Goal: Check status: Check status

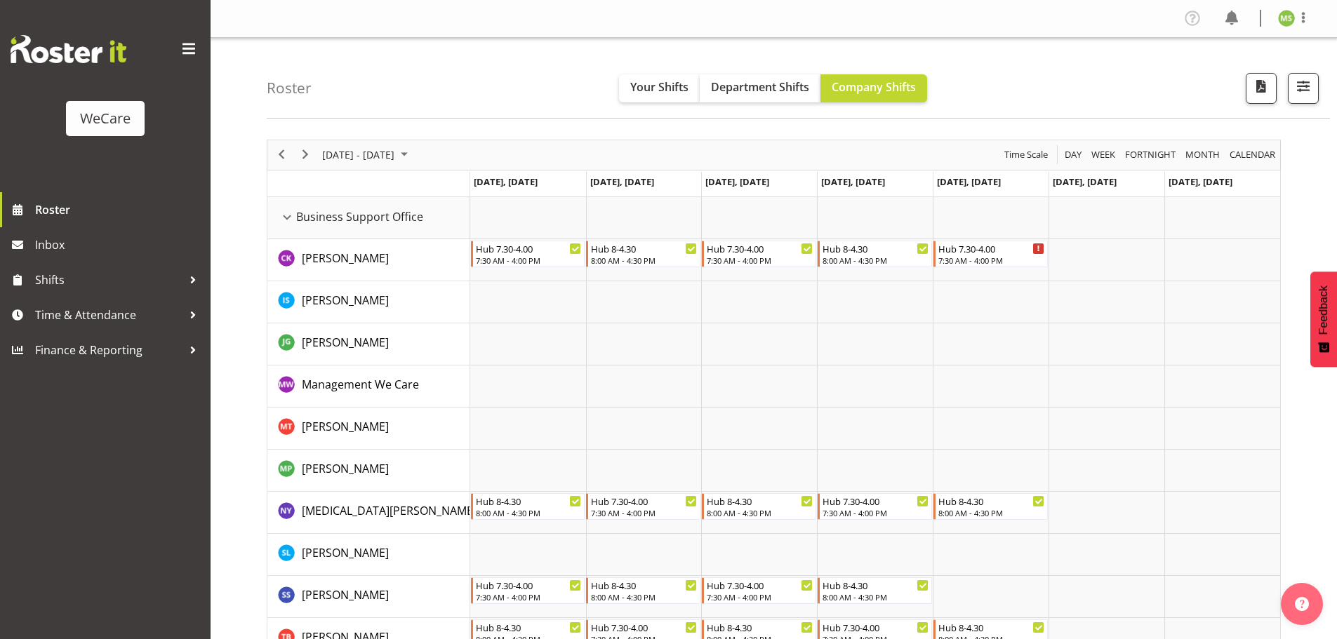
scroll to position [3485, 0]
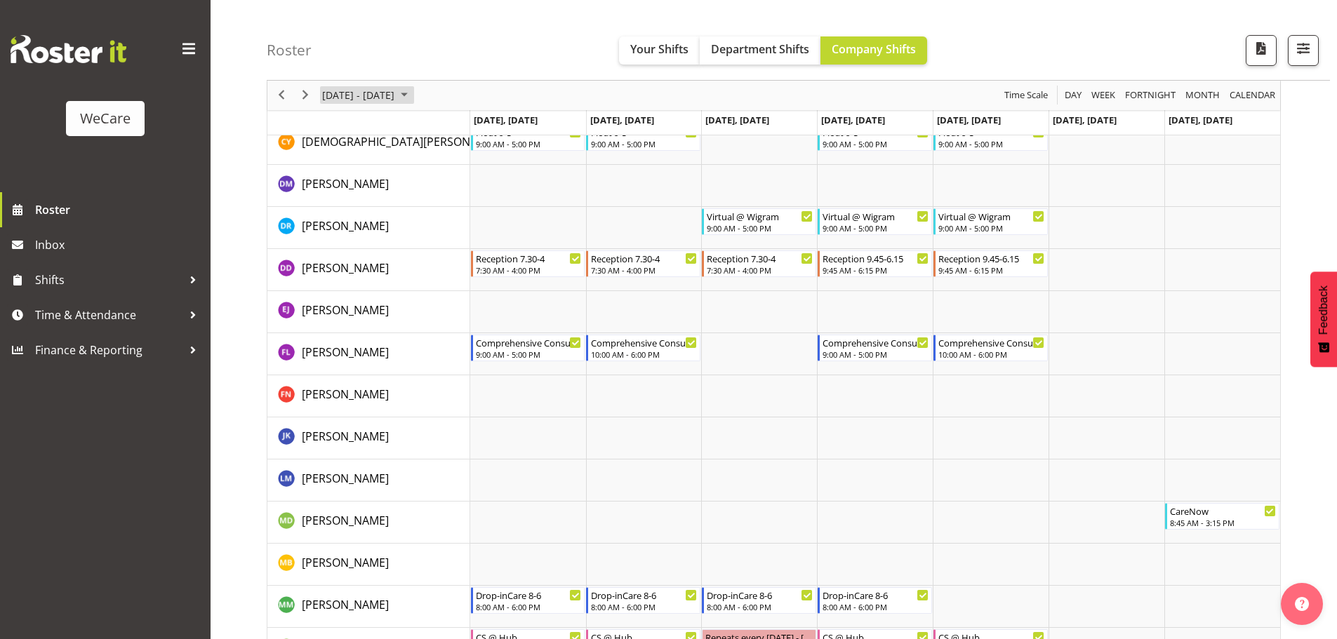
click at [414, 94] on button "[DATE] - [DATE]" at bounding box center [367, 96] width 94 height 18
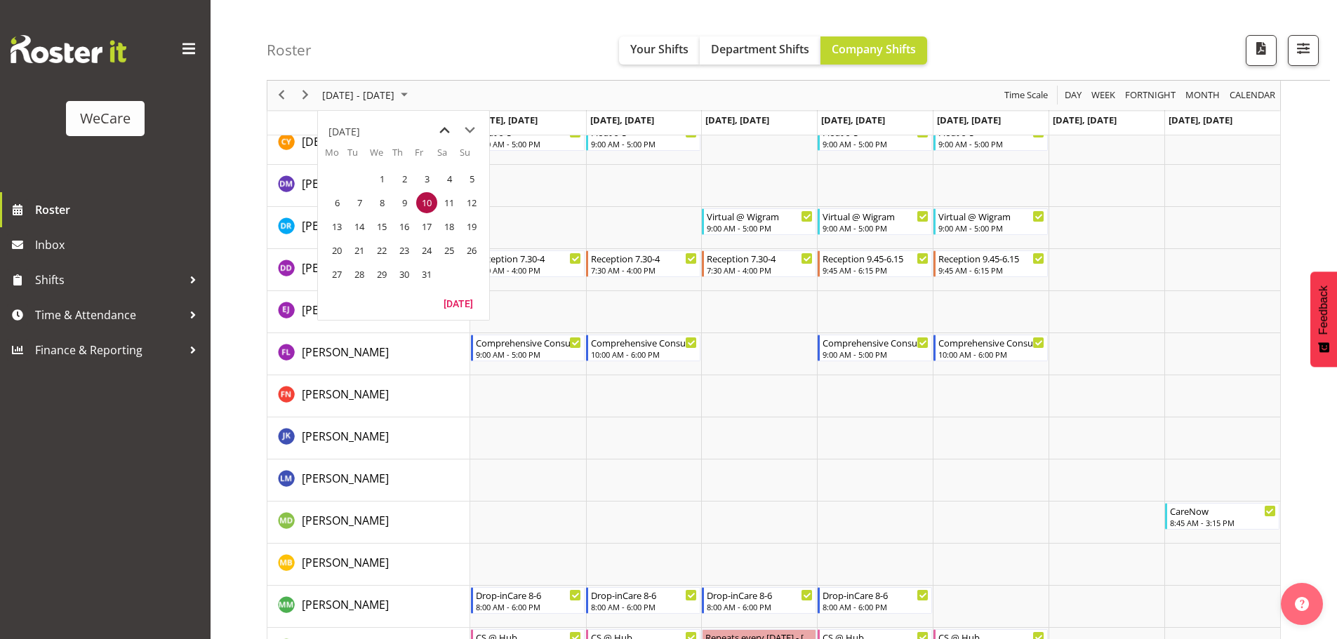
click at [444, 129] on span "previous month" at bounding box center [444, 130] width 25 height 25
click at [334, 274] on span "29" at bounding box center [336, 274] width 21 height 21
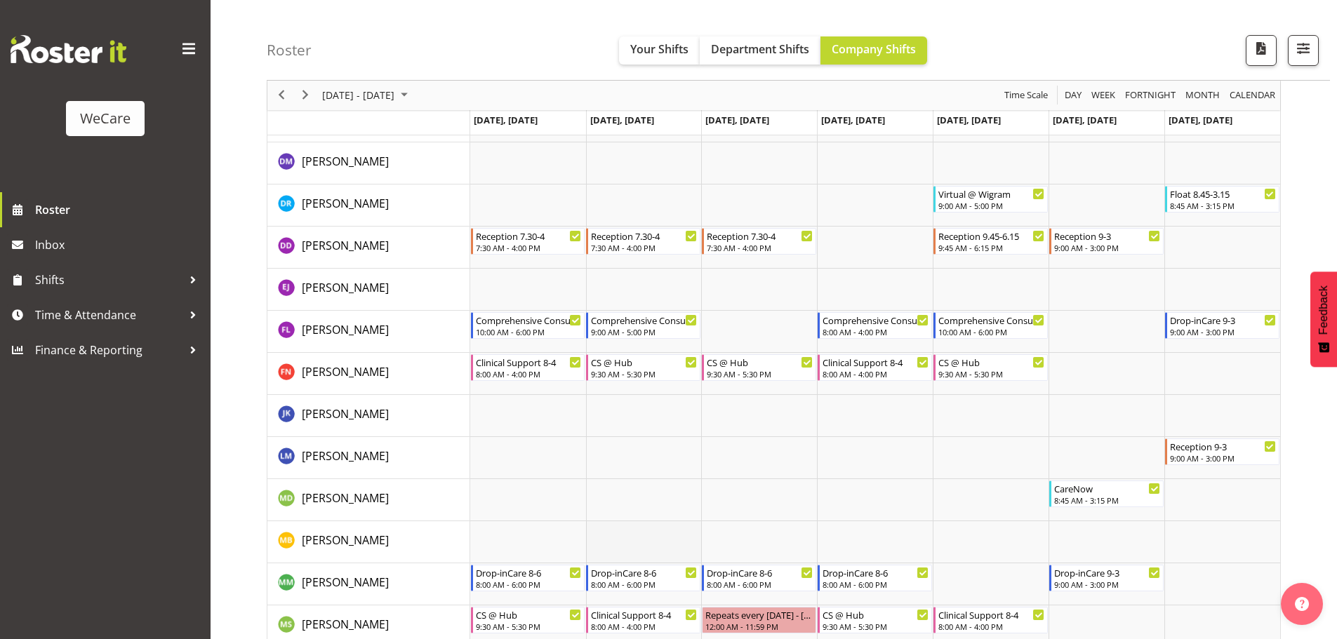
scroll to position [3512, 0]
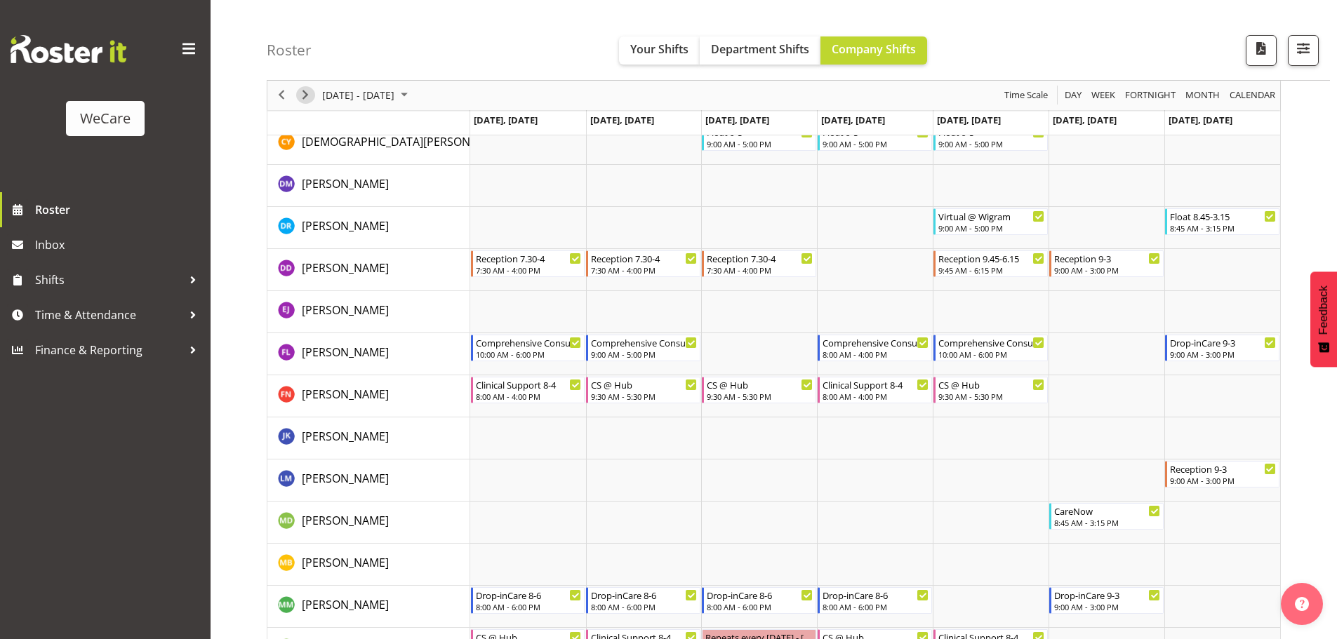
click at [312, 100] on span "Next" at bounding box center [305, 96] width 17 height 18
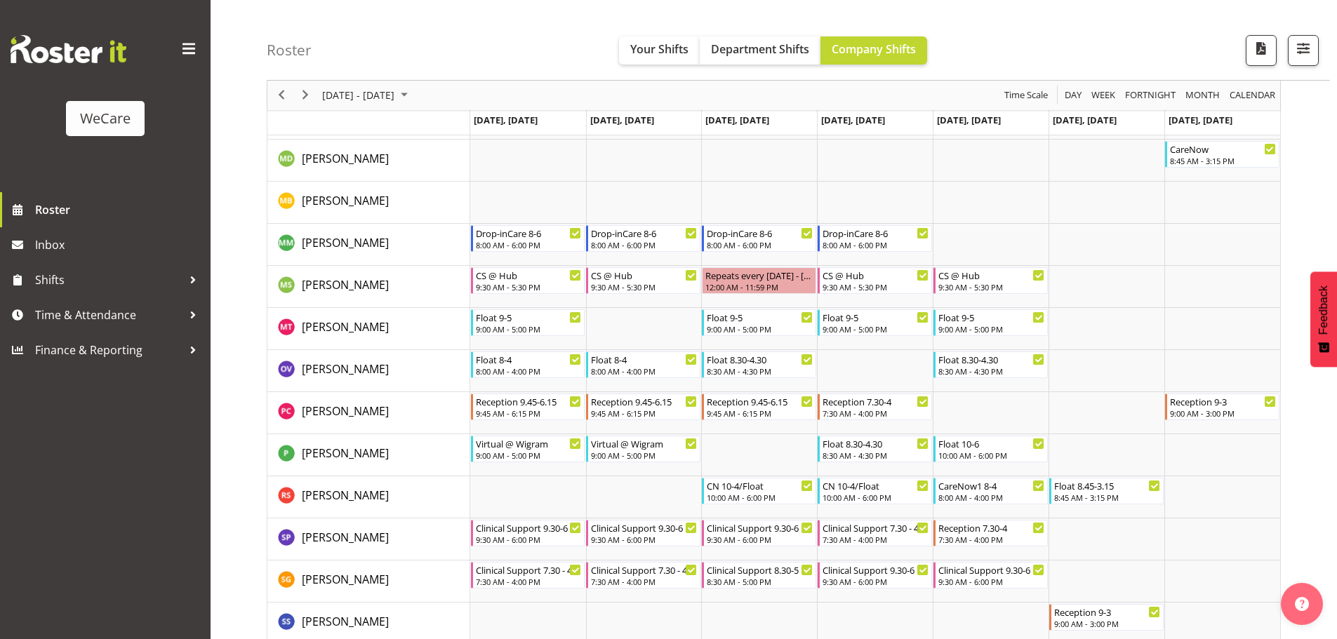
scroll to position [3863, 0]
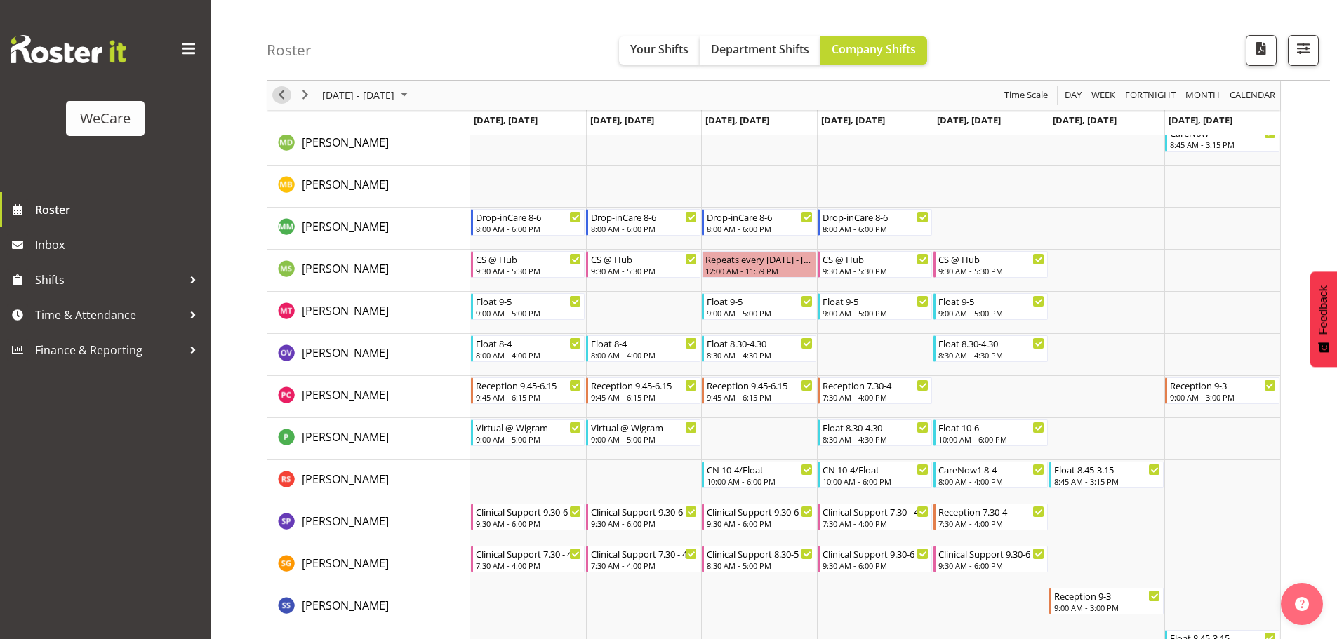
click at [281, 98] on span "Previous" at bounding box center [281, 96] width 17 height 18
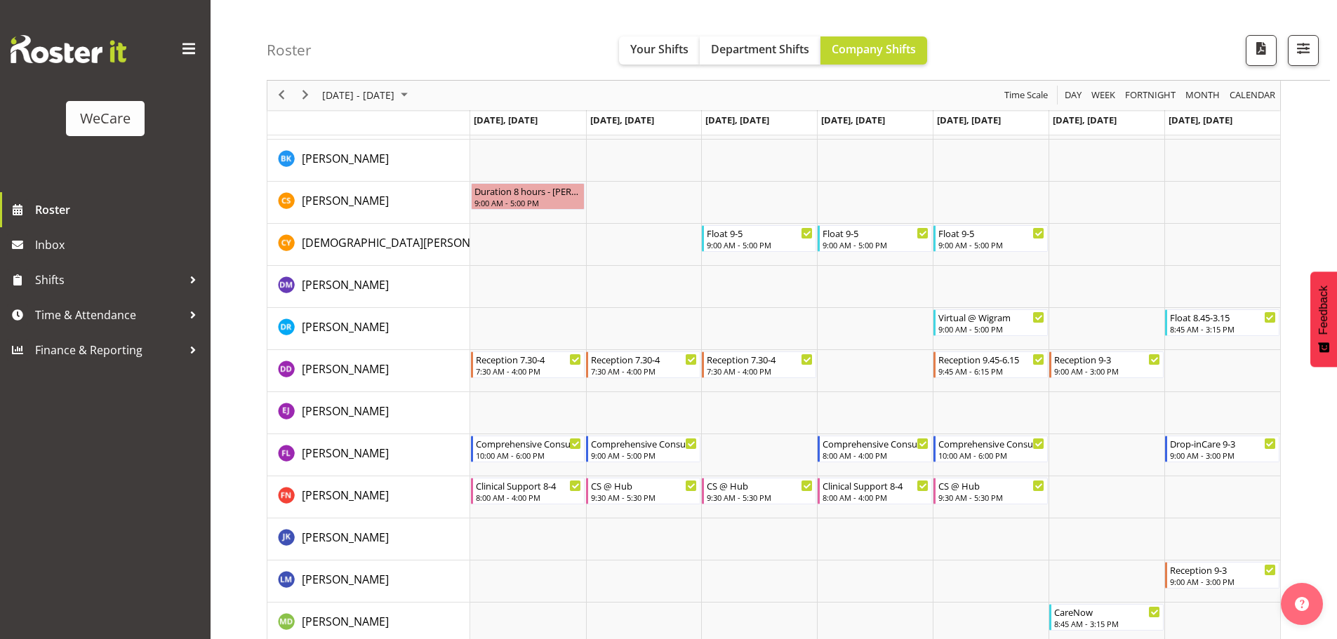
scroll to position [3442, 0]
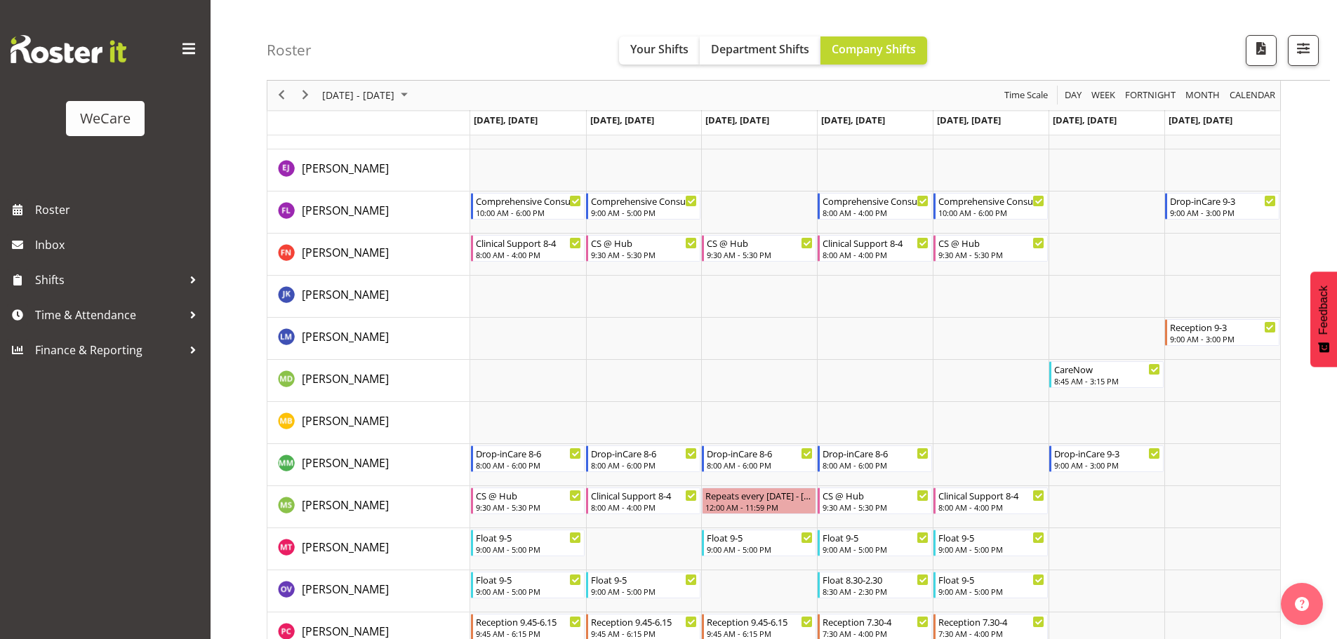
scroll to position [3653, 0]
